Goal: Transaction & Acquisition: Purchase product/service

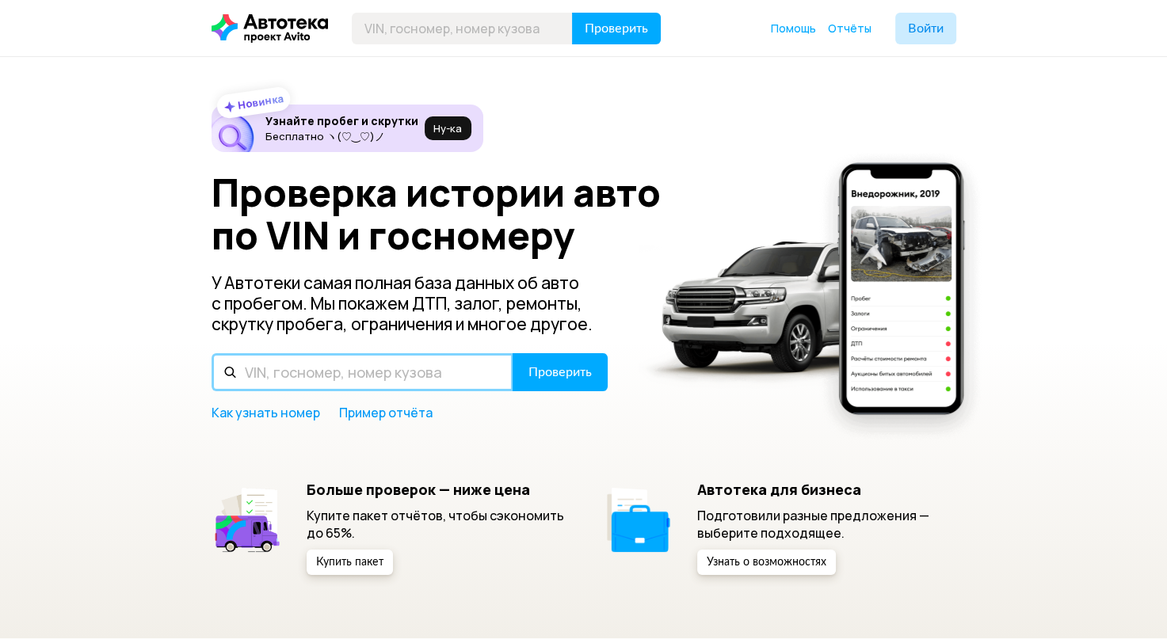
click at [303, 385] on input "text" at bounding box center [363, 372] width 302 height 38
paste input "[US_VEHICLE_IDENTIFICATION_NUMBER]"
type input "[US_VEHICLE_IDENTIFICATION_NUMBER]"
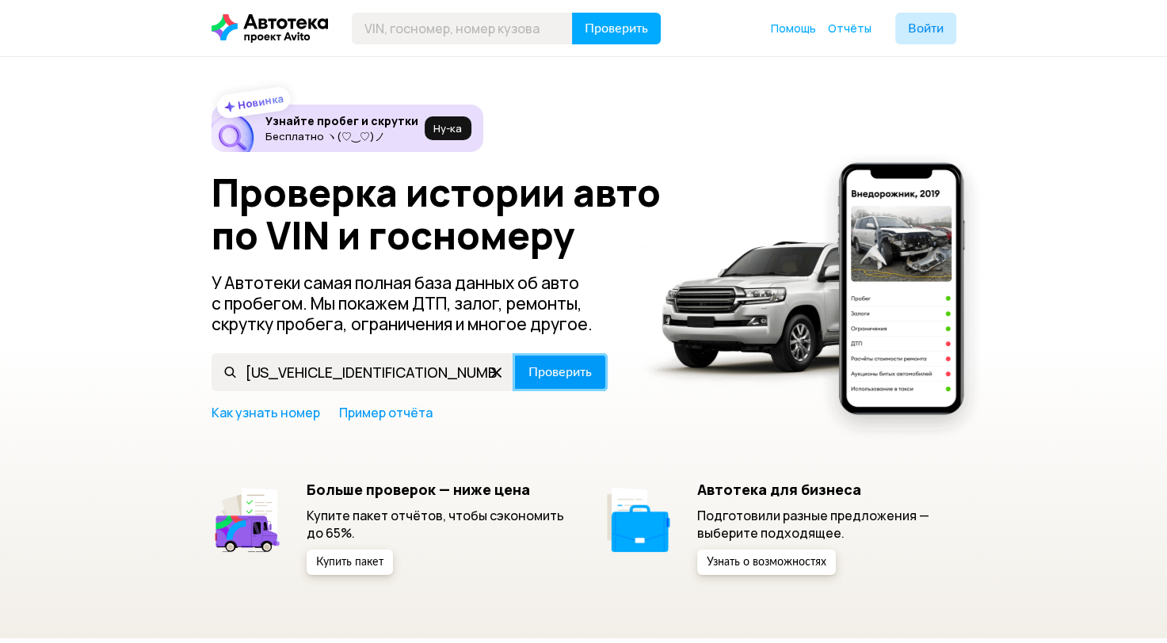
click at [555, 372] on span "Проверить" at bounding box center [559, 372] width 63 height 13
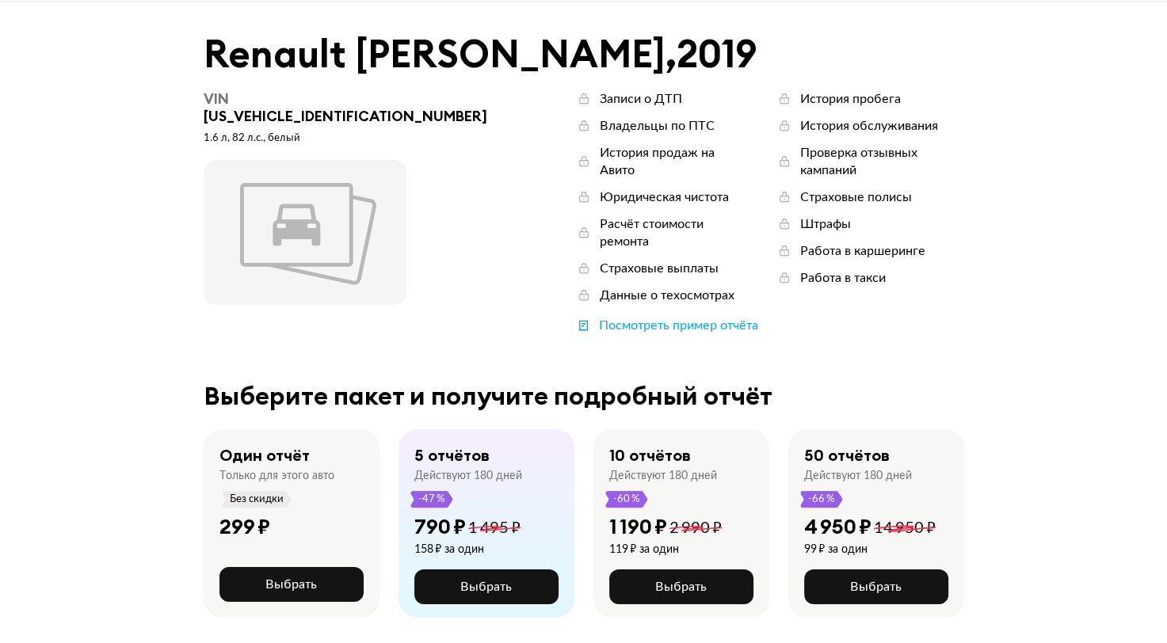
scroll to position [158, 0]
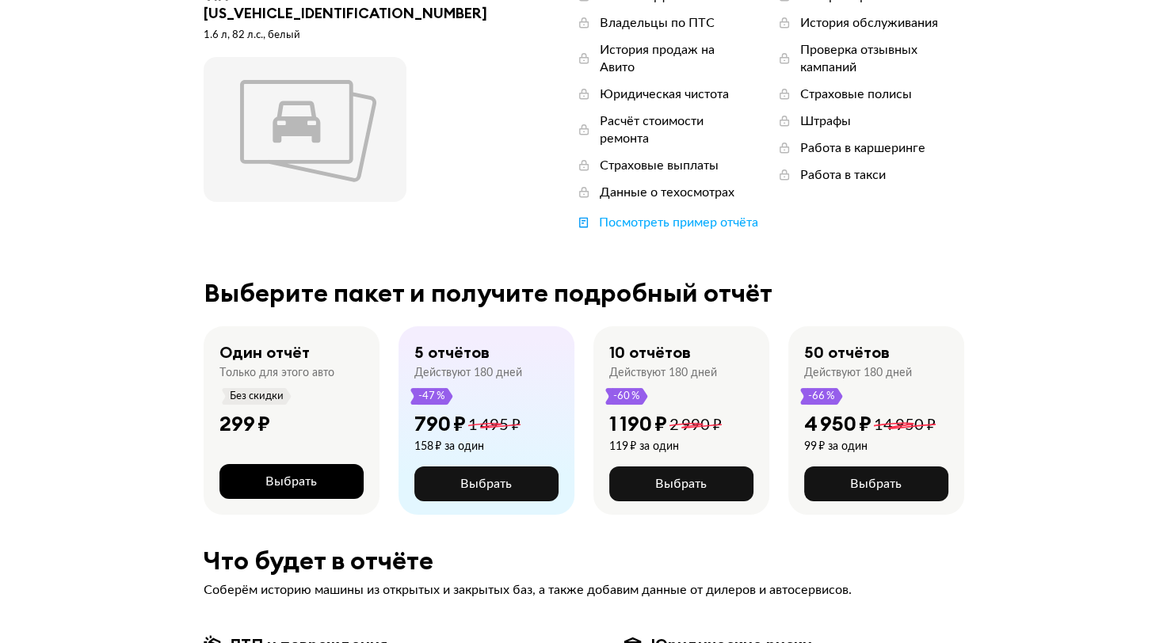
click at [277, 475] on span "Выбрать" at bounding box center [290, 481] width 51 height 13
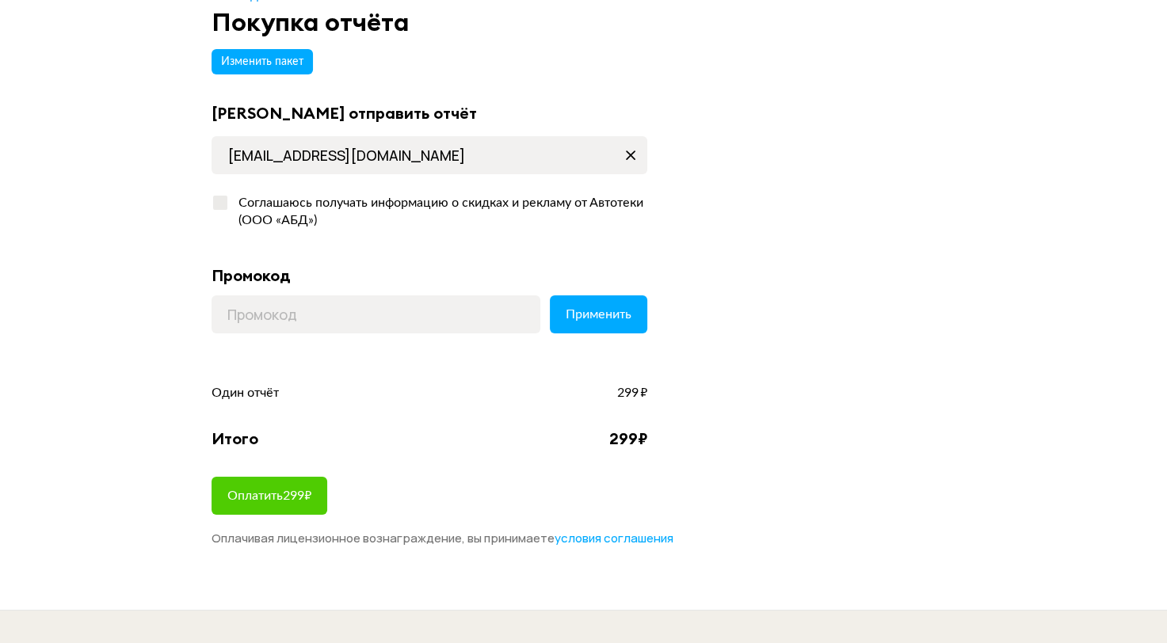
scroll to position [238, 0]
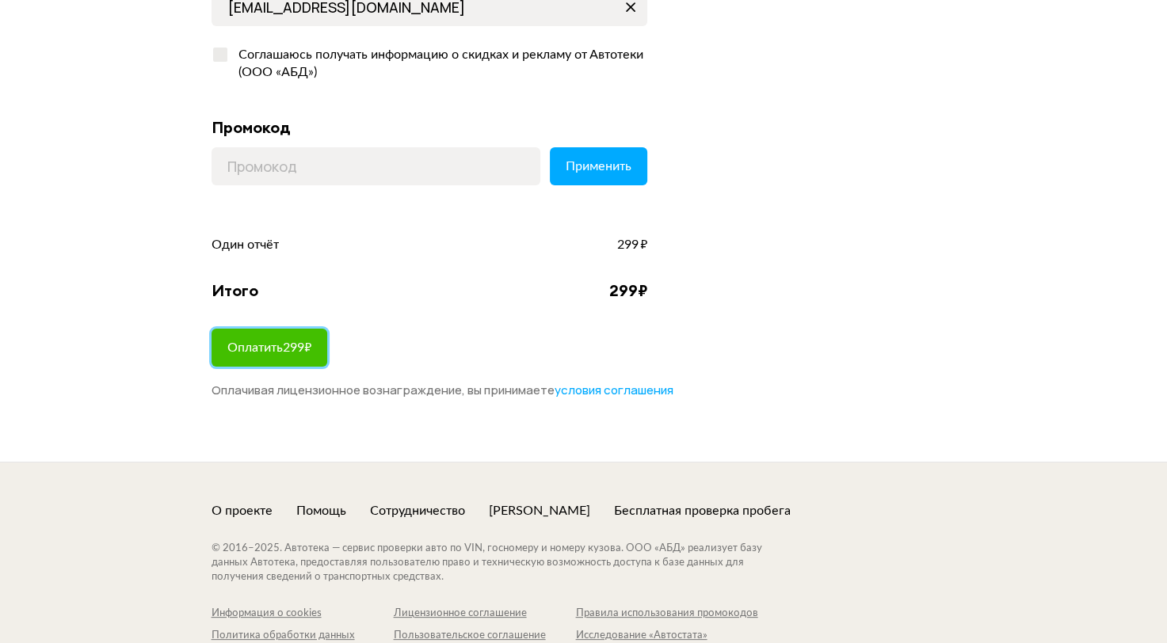
click at [245, 349] on span "Оплатить 299 ₽" at bounding box center [269, 347] width 84 height 13
